Goal: Task Accomplishment & Management: Use online tool/utility

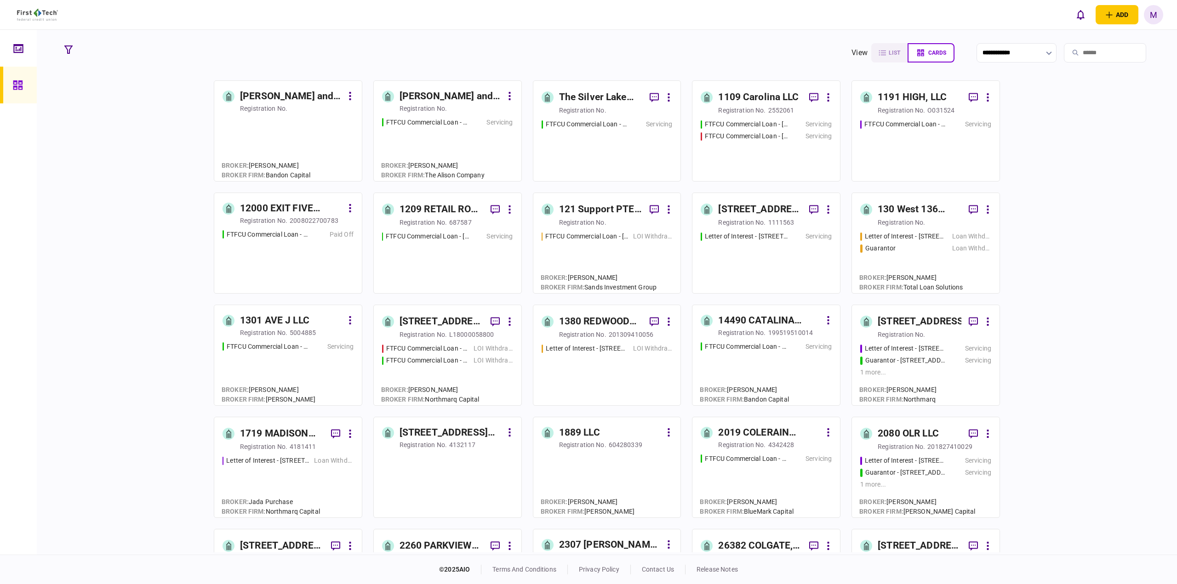
click at [1101, 49] on input "search" at bounding box center [1105, 52] width 82 height 19
type input "***"
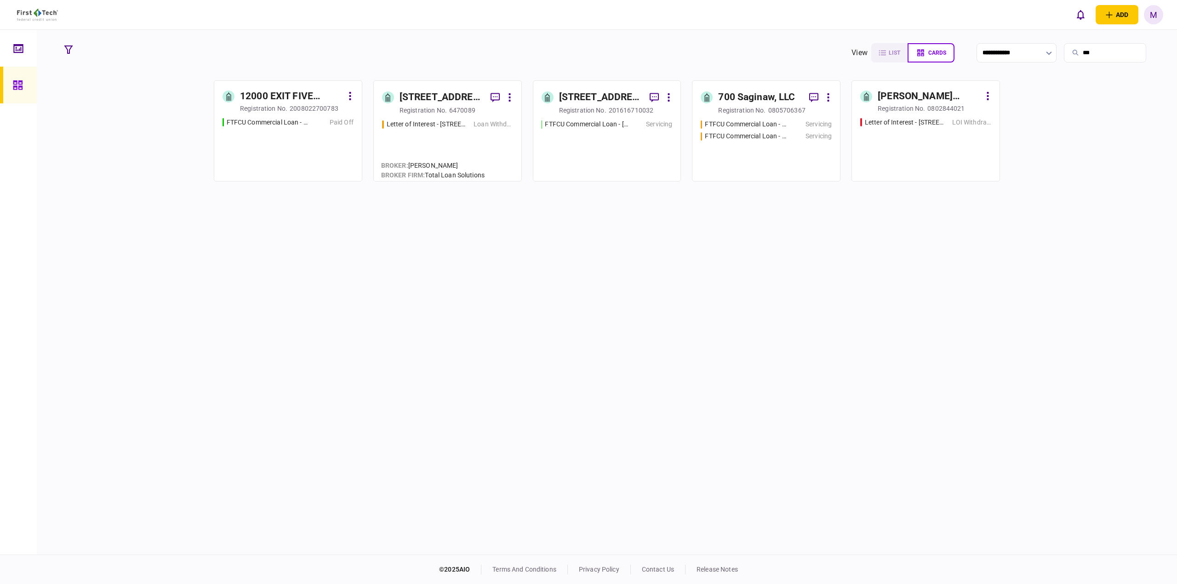
click at [748, 151] on div "FTFCU Commercial Loan - [STREET_ADDRESS] Servicing FTFCU Commercial Loan - [STR…" at bounding box center [766, 146] width 131 height 53
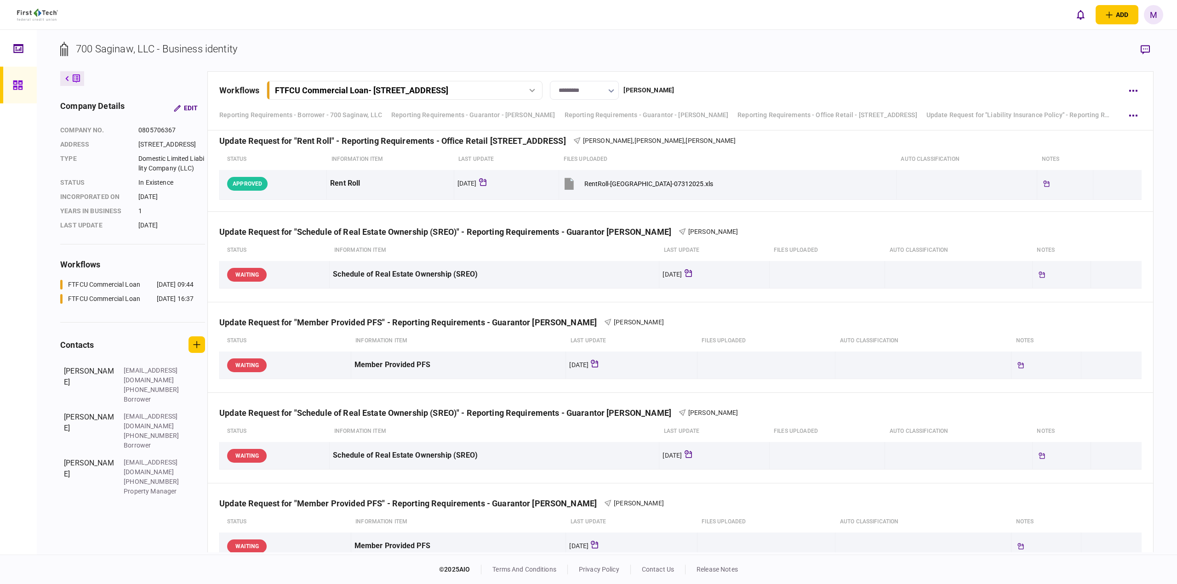
scroll to position [1016, 0]
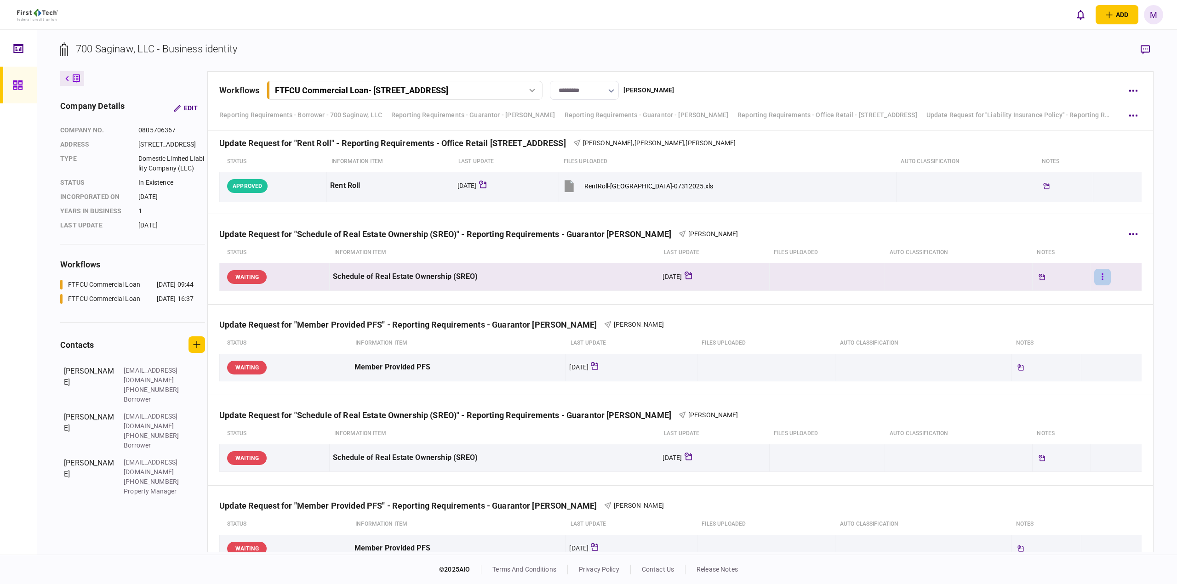
click at [1096, 271] on button "button" at bounding box center [1102, 277] width 17 height 17
click at [1047, 294] on li "approve" at bounding box center [1044, 295] width 87 height 20
click at [1095, 275] on button "button" at bounding box center [1103, 277] width 17 height 17
click at [1039, 314] on span "add note" at bounding box center [1024, 315] width 29 height 11
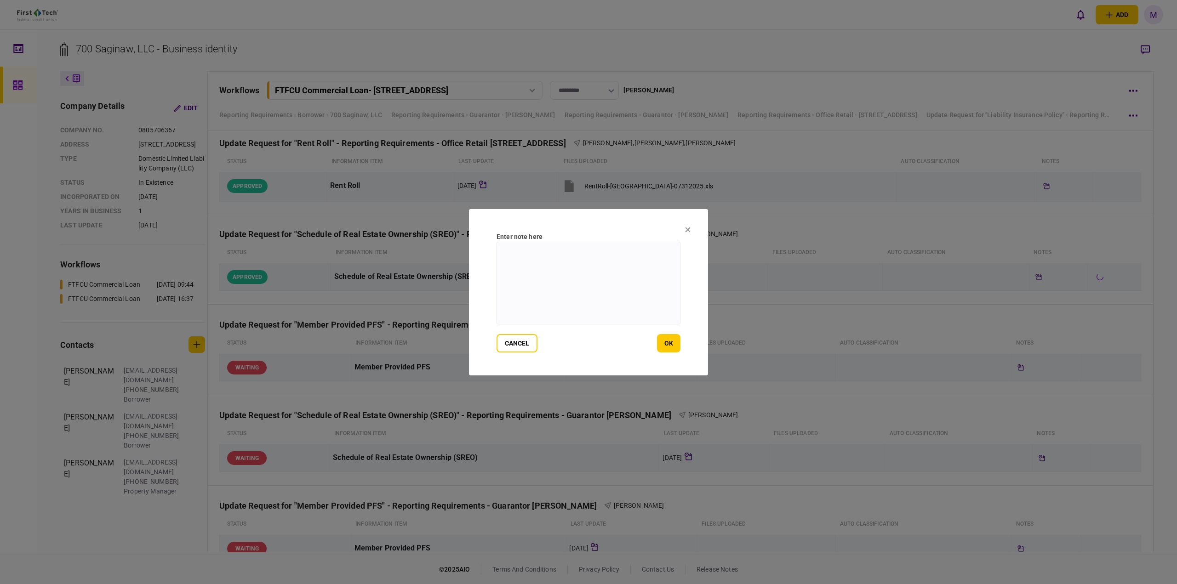
click at [590, 289] on textarea at bounding box center [588, 283] width 184 height 83
type textarea "**********"
click at [663, 341] on button "ok" at bounding box center [668, 343] width 23 height 18
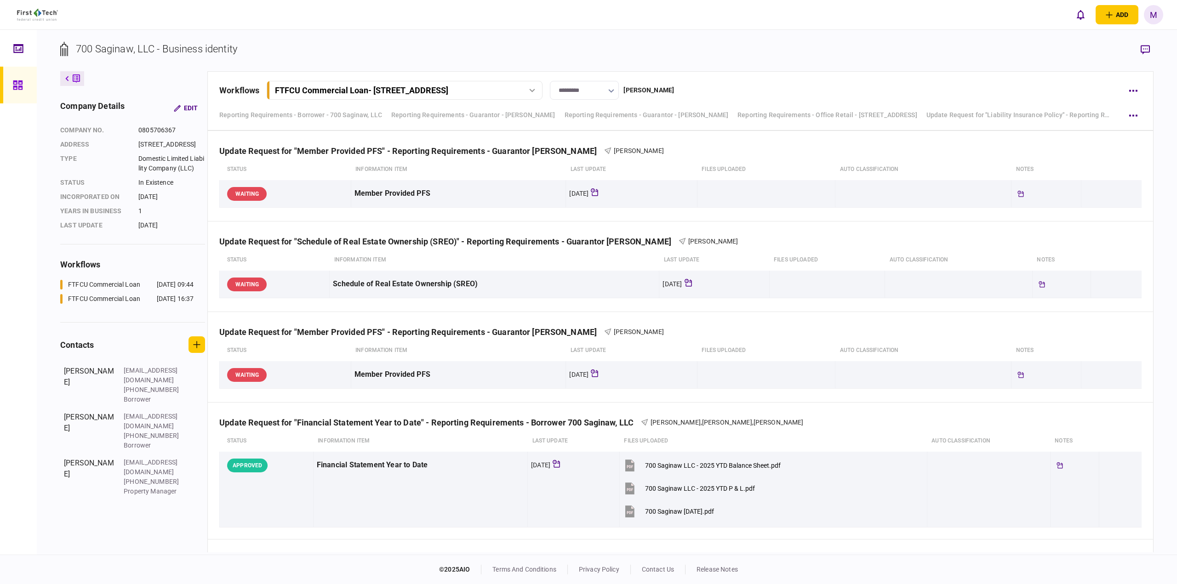
scroll to position [1192, 0]
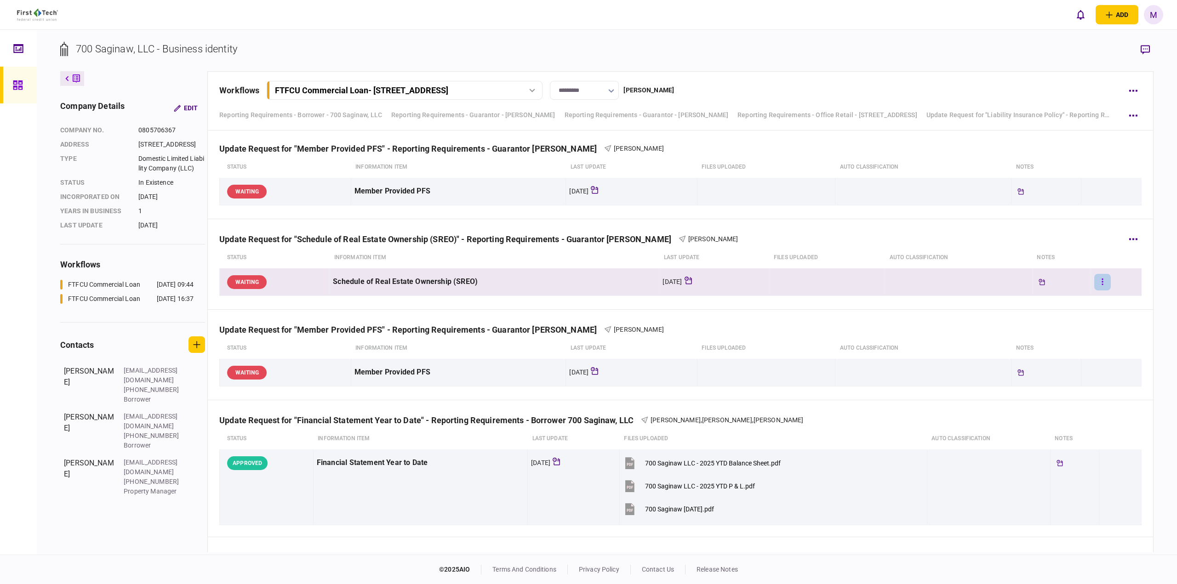
click at [1094, 279] on button "button" at bounding box center [1102, 282] width 17 height 17
click at [1044, 301] on li "approve" at bounding box center [1044, 301] width 87 height 20
click at [1095, 280] on button "button" at bounding box center [1103, 282] width 17 height 17
click at [1048, 317] on li "add note" at bounding box center [1044, 321] width 87 height 20
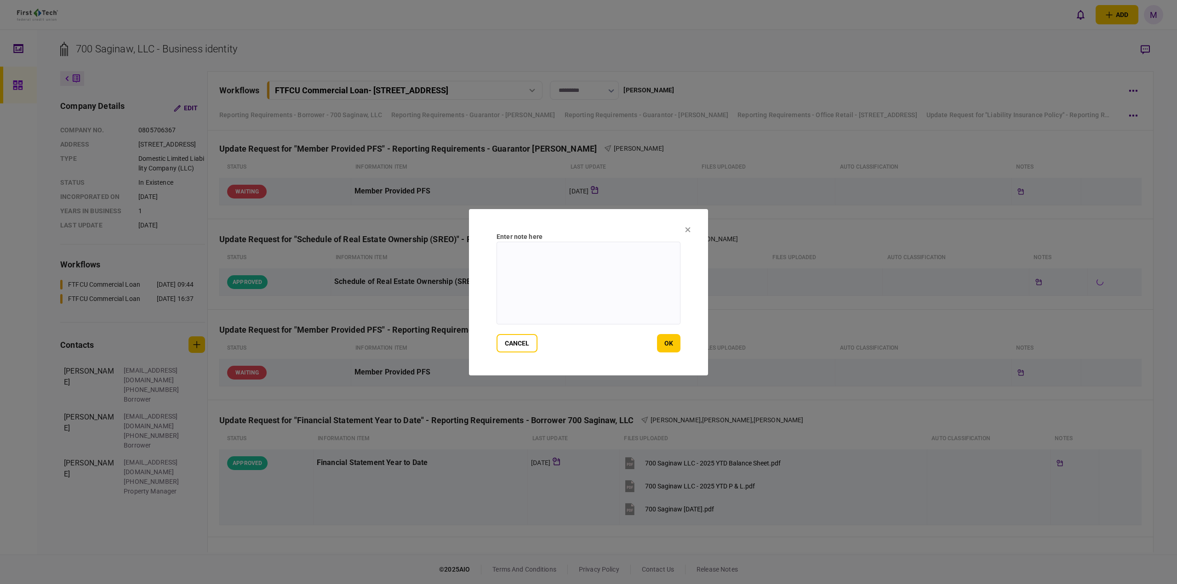
click at [554, 273] on textarea at bounding box center [588, 283] width 184 height 83
type textarea "**********"
click at [660, 340] on button "ok" at bounding box center [668, 343] width 23 height 18
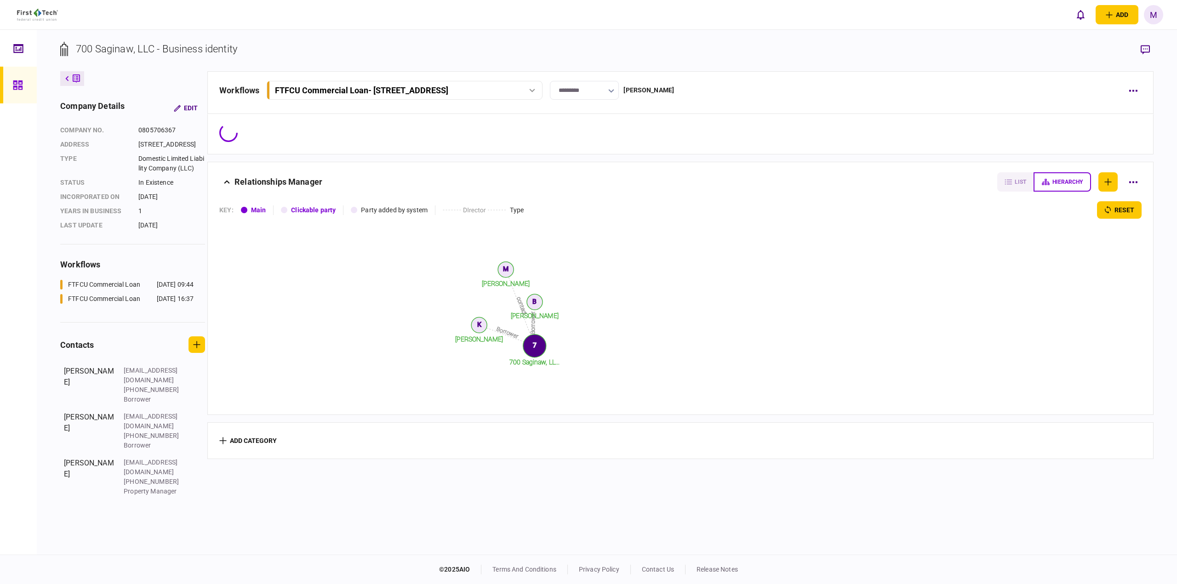
scroll to position [0, 0]
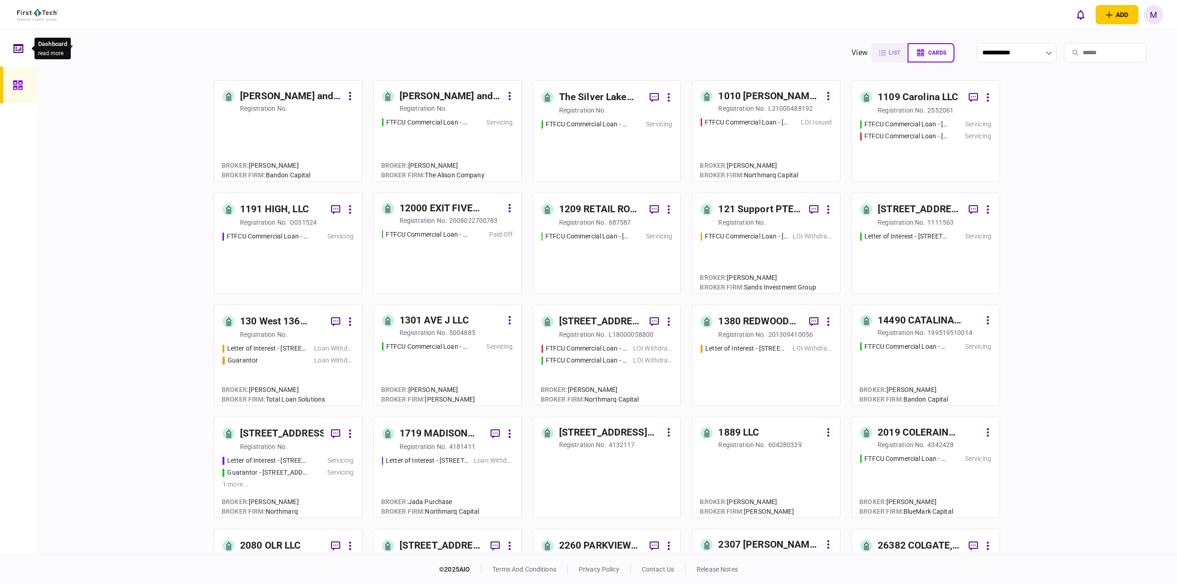
click at [17, 46] on icon at bounding box center [18, 48] width 10 height 9
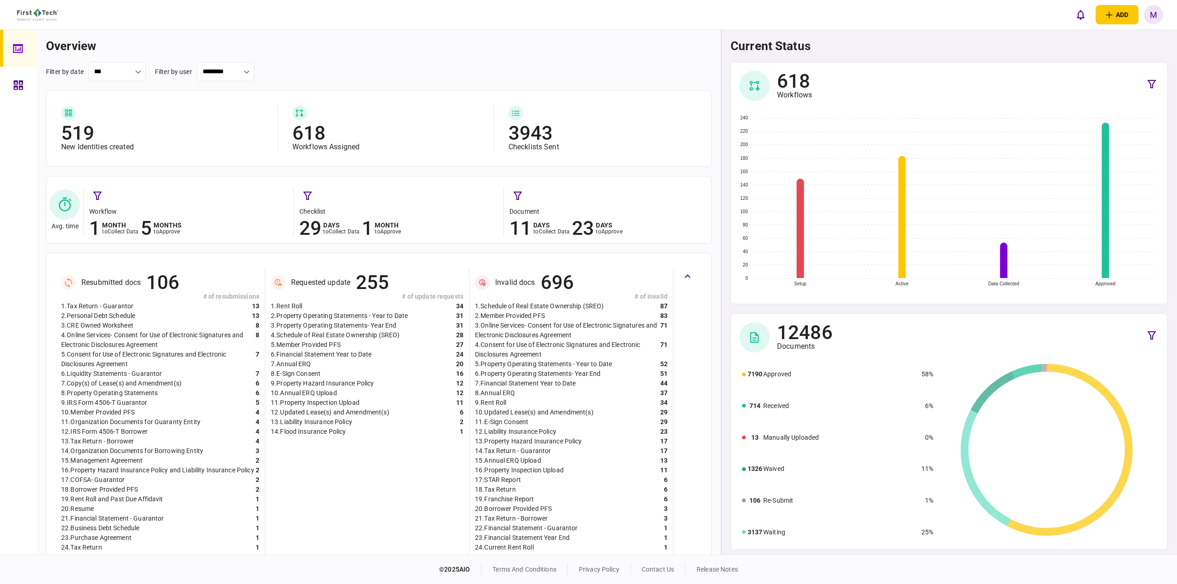
click at [423, 70] on div "filter by date *** filter by user *********" at bounding box center [379, 71] width 666 height 19
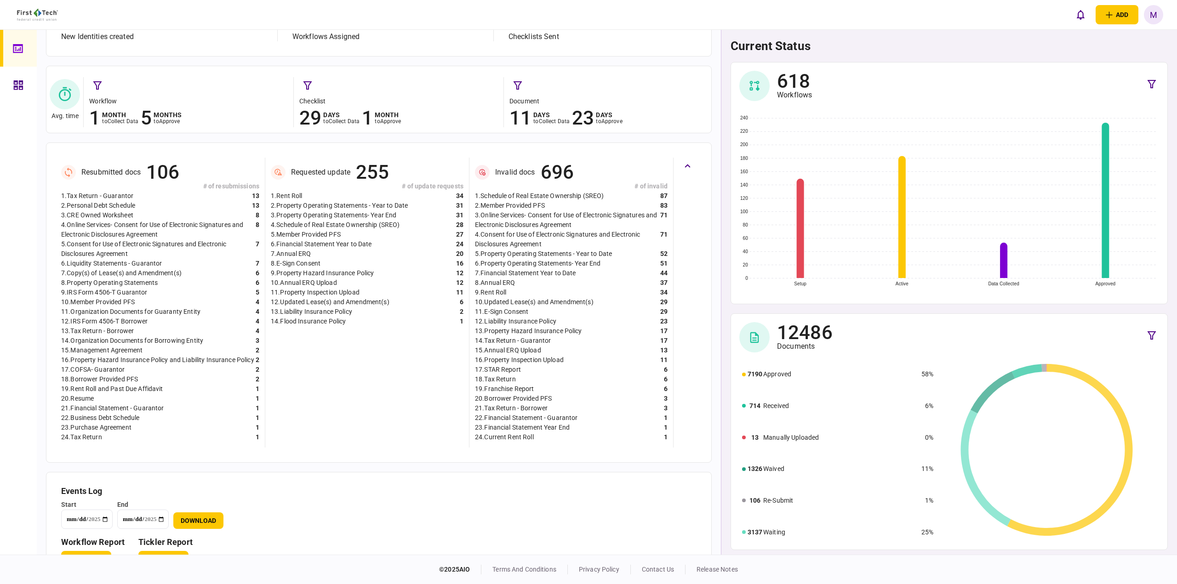
scroll to position [155, 0]
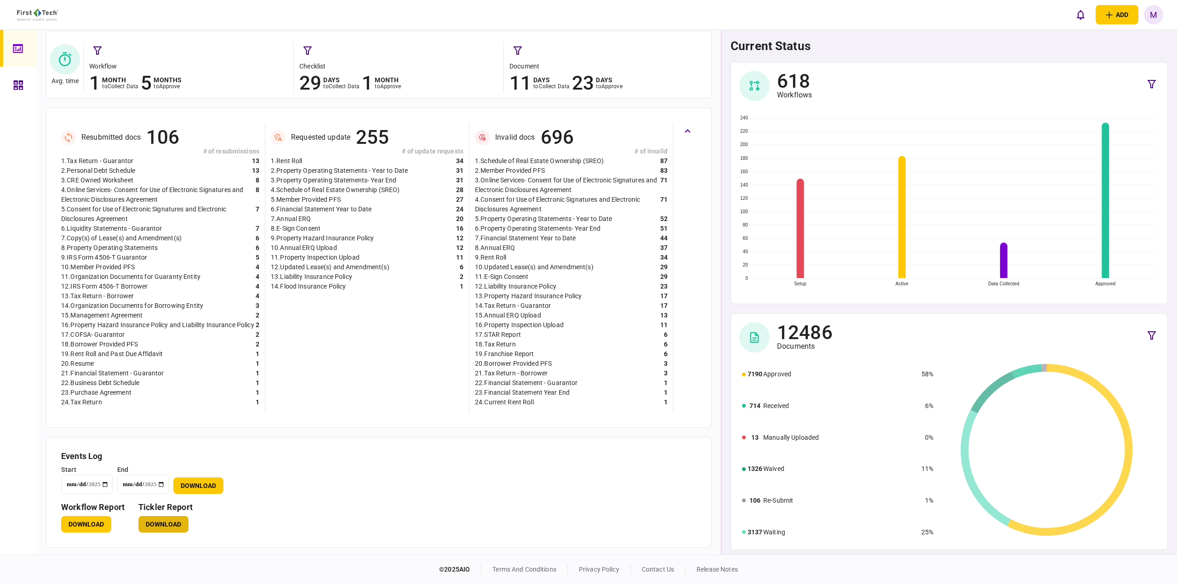
click at [162, 522] on button "Download" at bounding box center [163, 524] width 50 height 17
